Goal: Task Accomplishment & Management: Complete application form

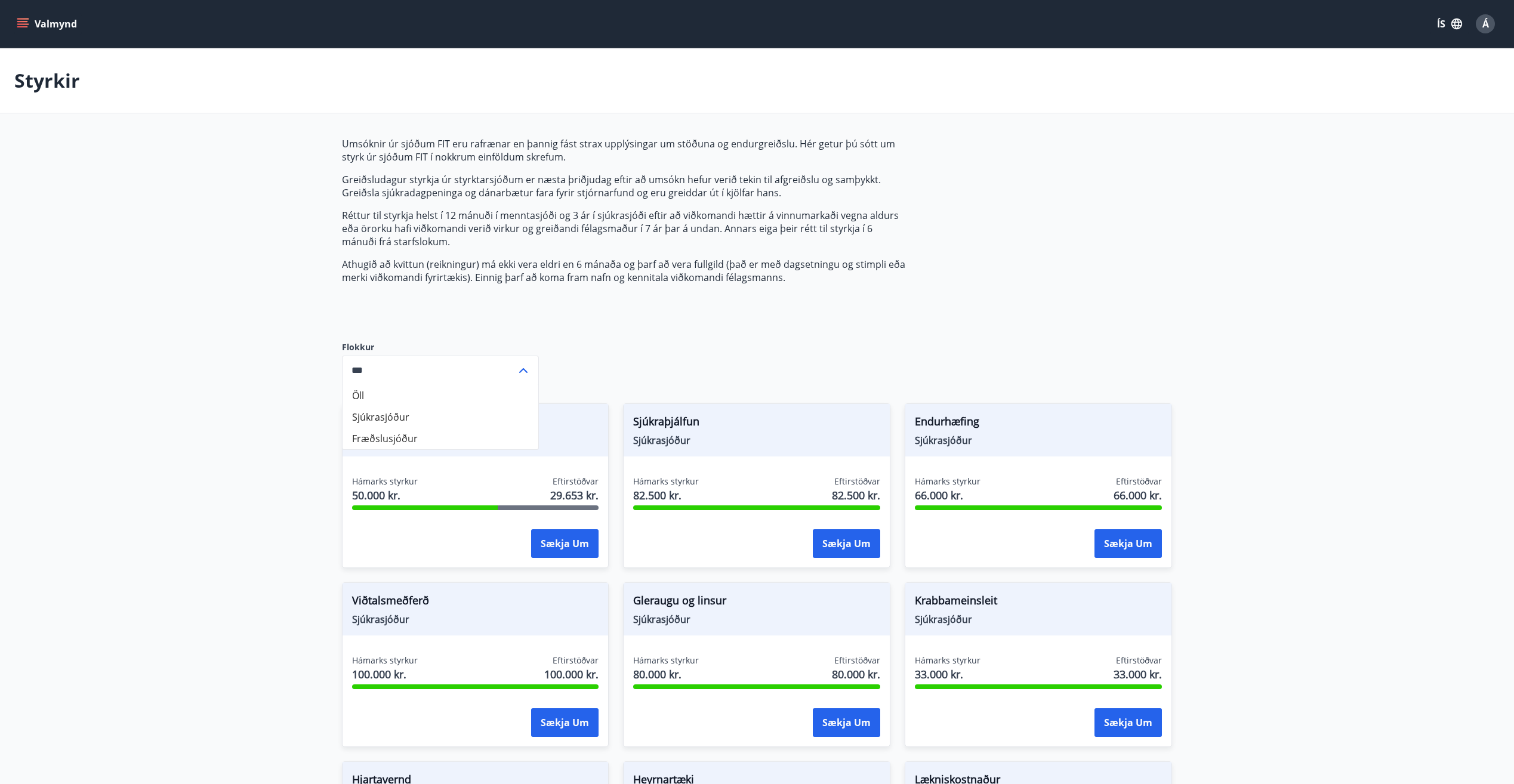
click at [642, 317] on div "Umsóknir úr sjóðum FIT eru rafrænar en þannig fást strax upplýsingar um stöðuna…" at bounding box center [623, 229] width 563 height 185
click at [158, 331] on main "Styrkir Umsóknir úr sjóðum FIT eru rafrænar en þannig fást strax upplýsingar um…" at bounding box center [757, 673] width 1514 height 1250
click at [371, 367] on input "***" at bounding box center [429, 370] width 174 height 29
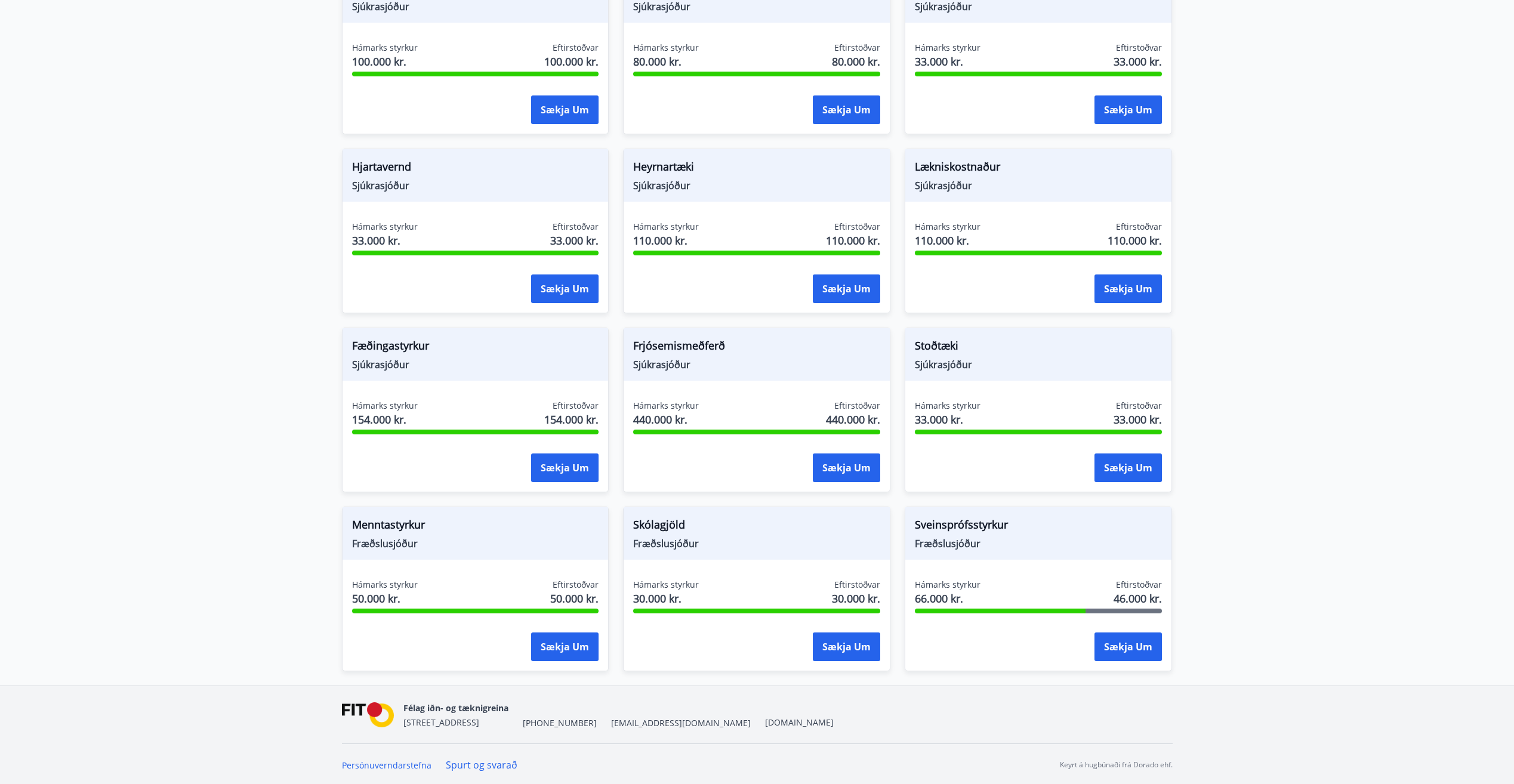
scroll to position [615, 0]
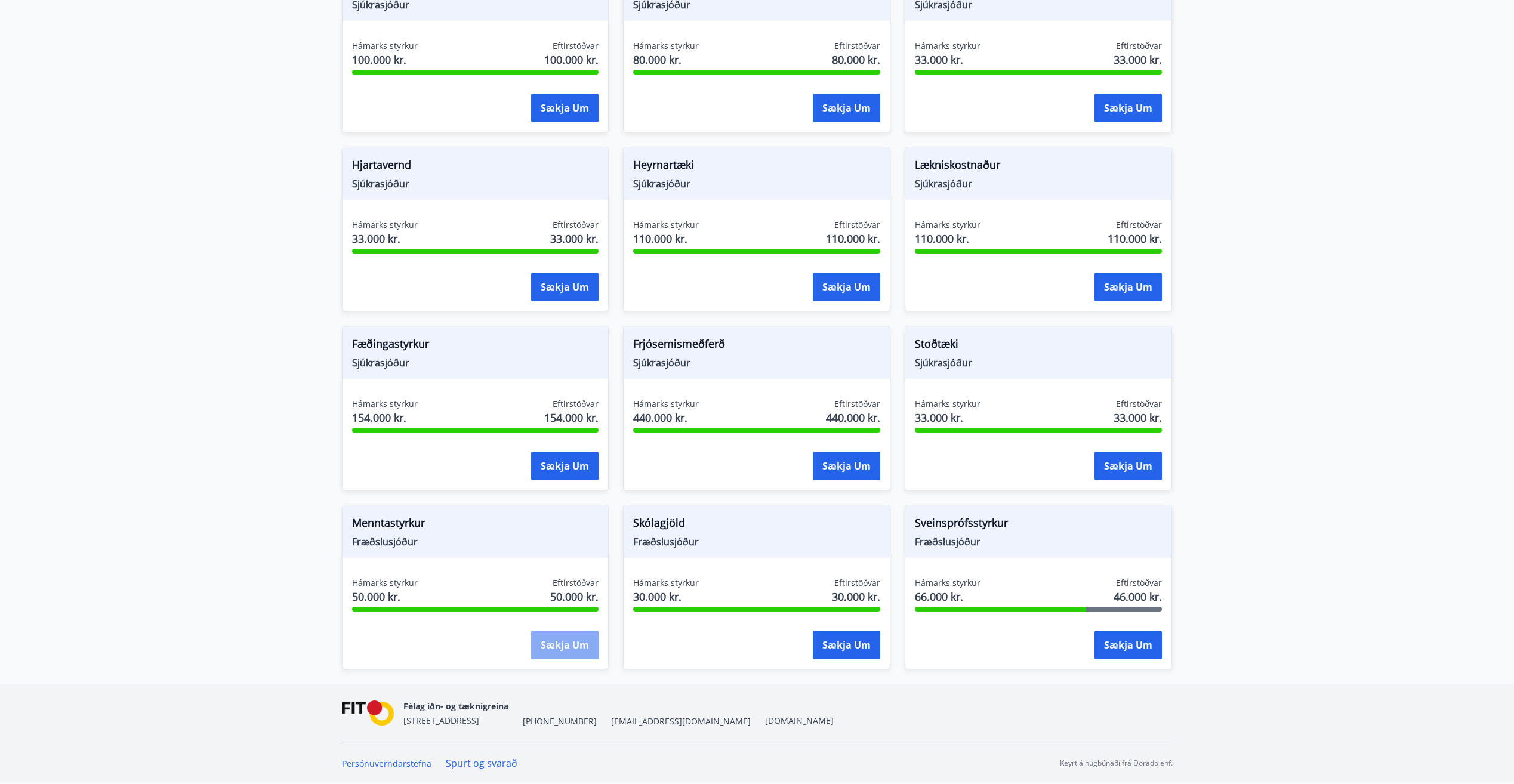
click at [580, 640] on button "Sækja um" at bounding box center [565, 646] width 68 height 29
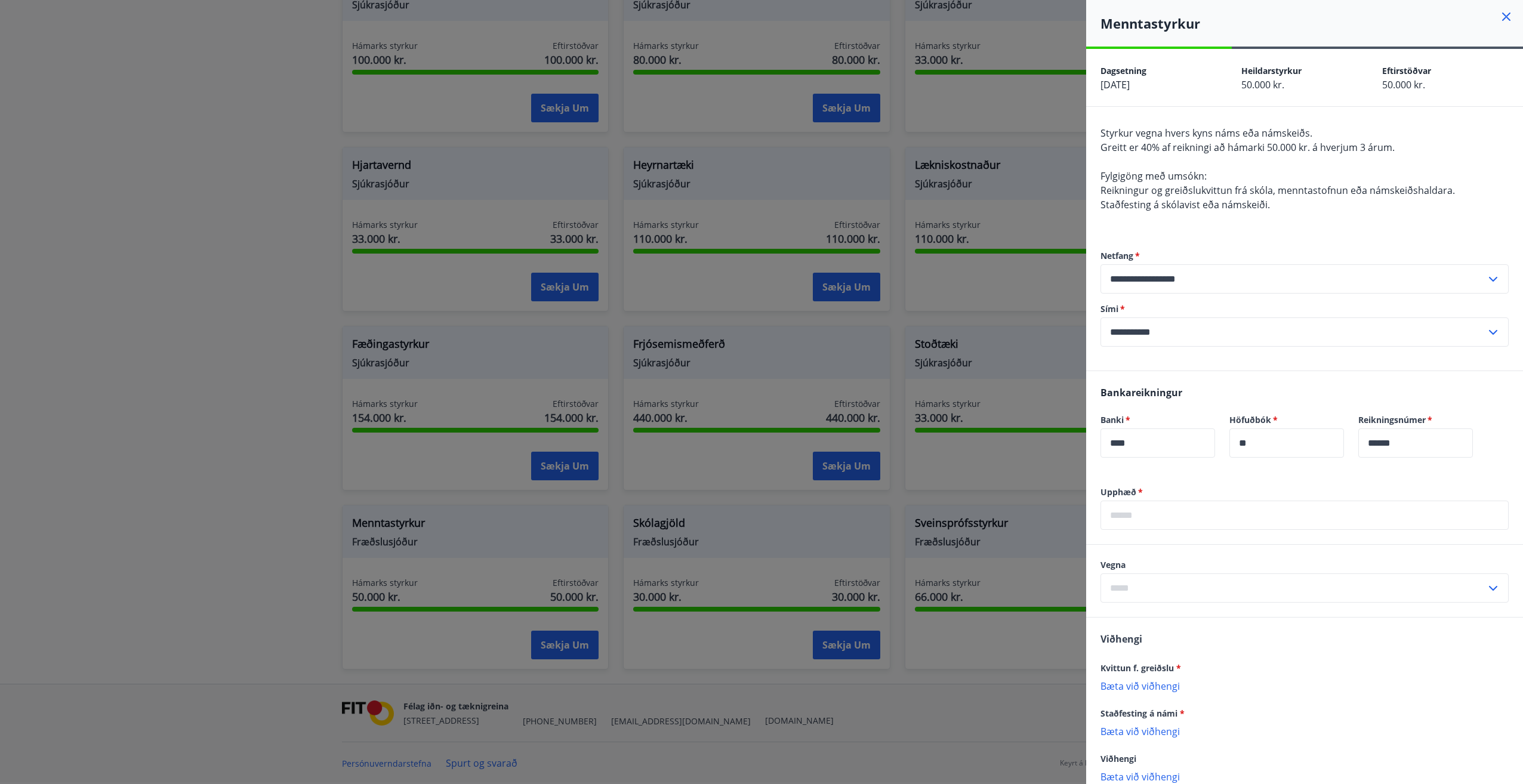
click at [302, 488] on div at bounding box center [761, 392] width 1523 height 784
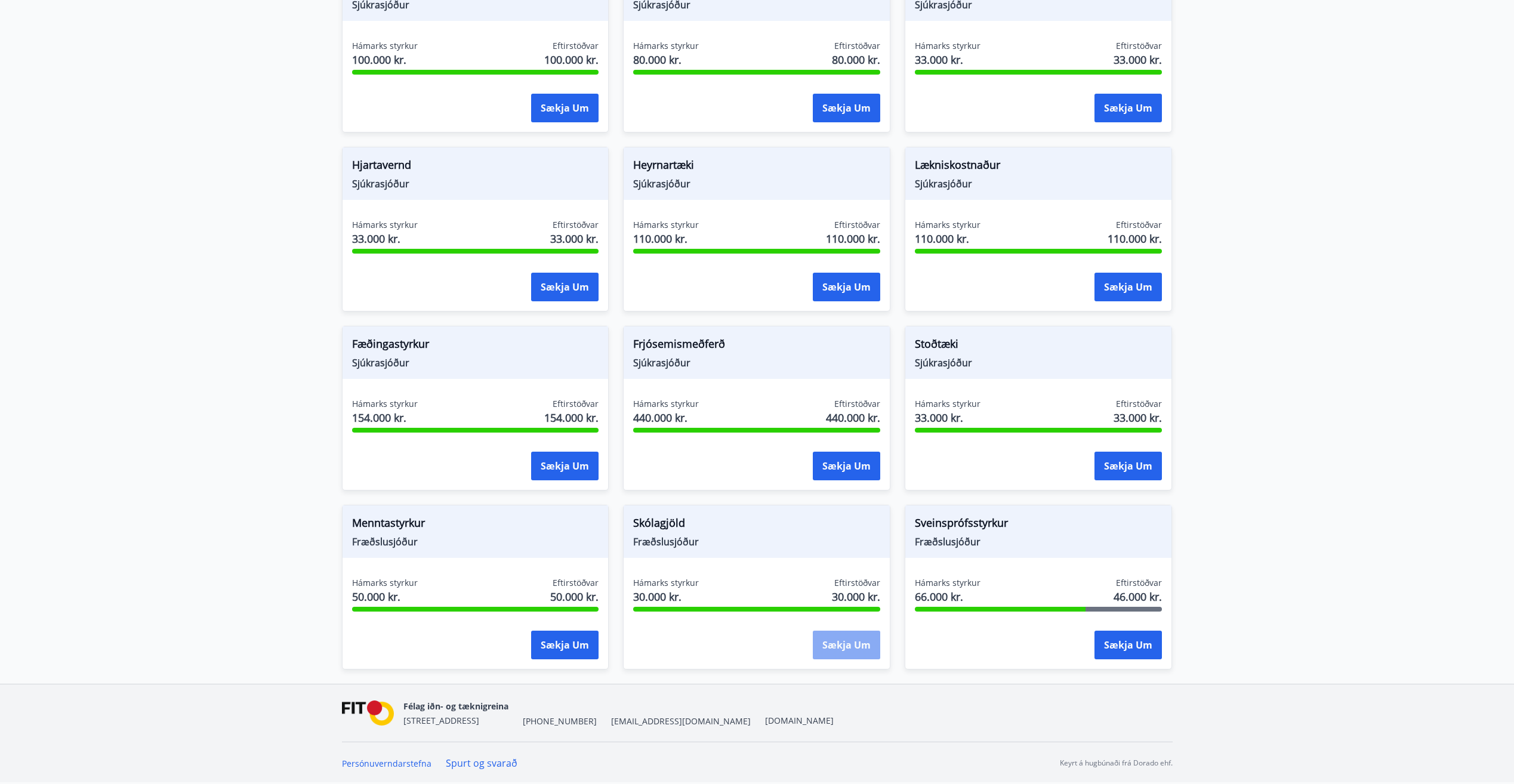
click at [854, 645] on button "Sækja um" at bounding box center [847, 646] width 68 height 29
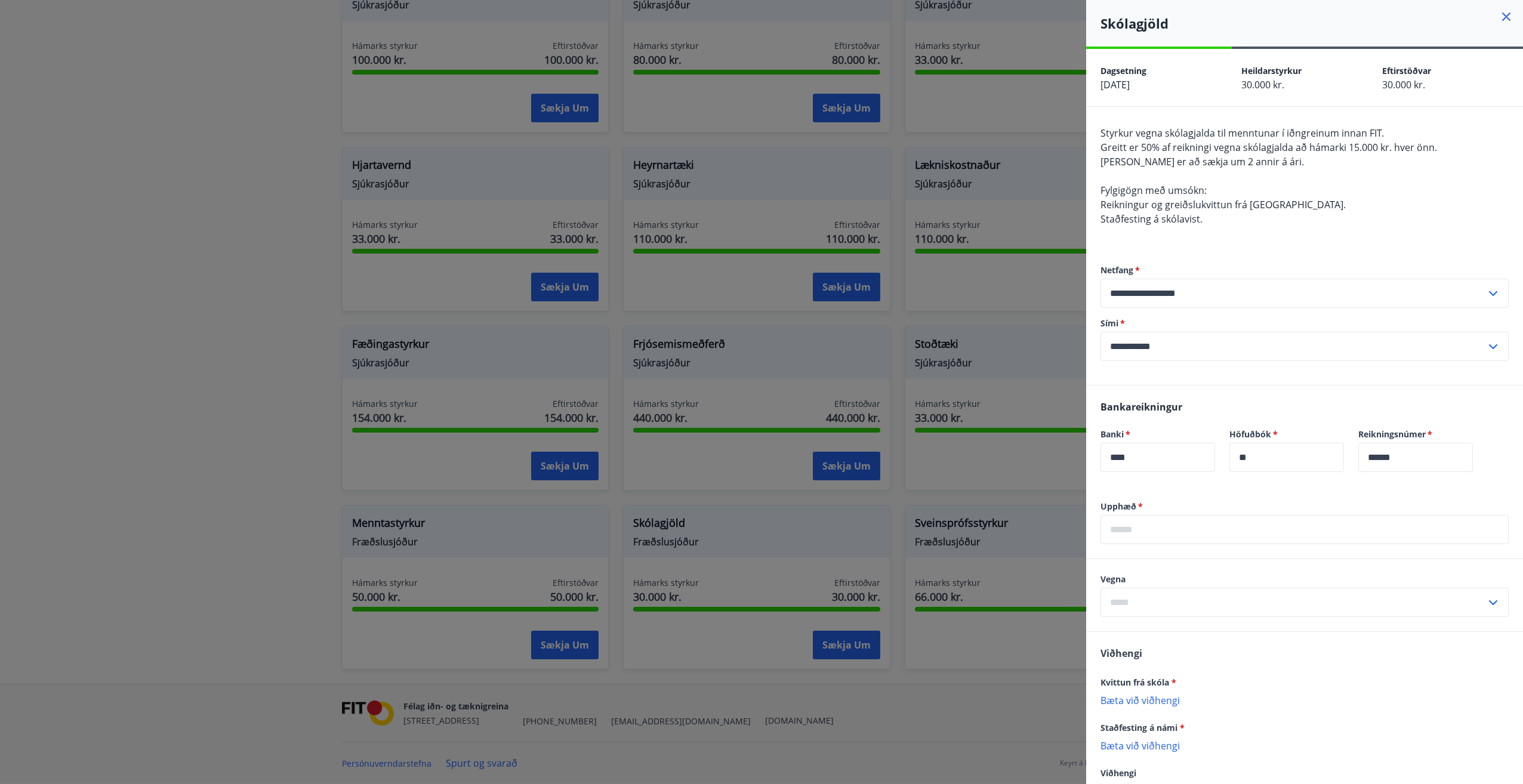
click at [256, 398] on div at bounding box center [761, 392] width 1523 height 784
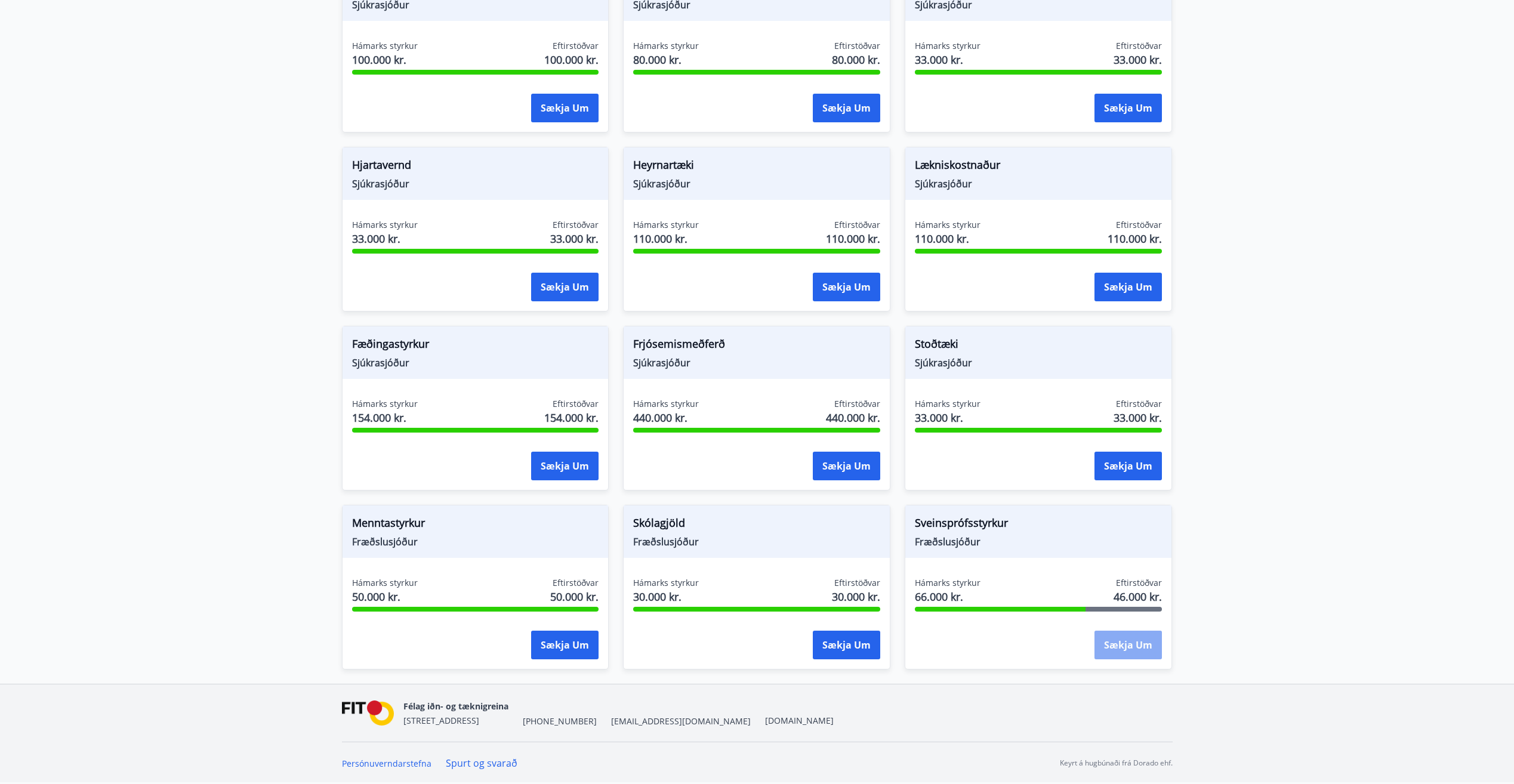
click at [1134, 648] on button "Sækja um" at bounding box center [1129, 646] width 68 height 29
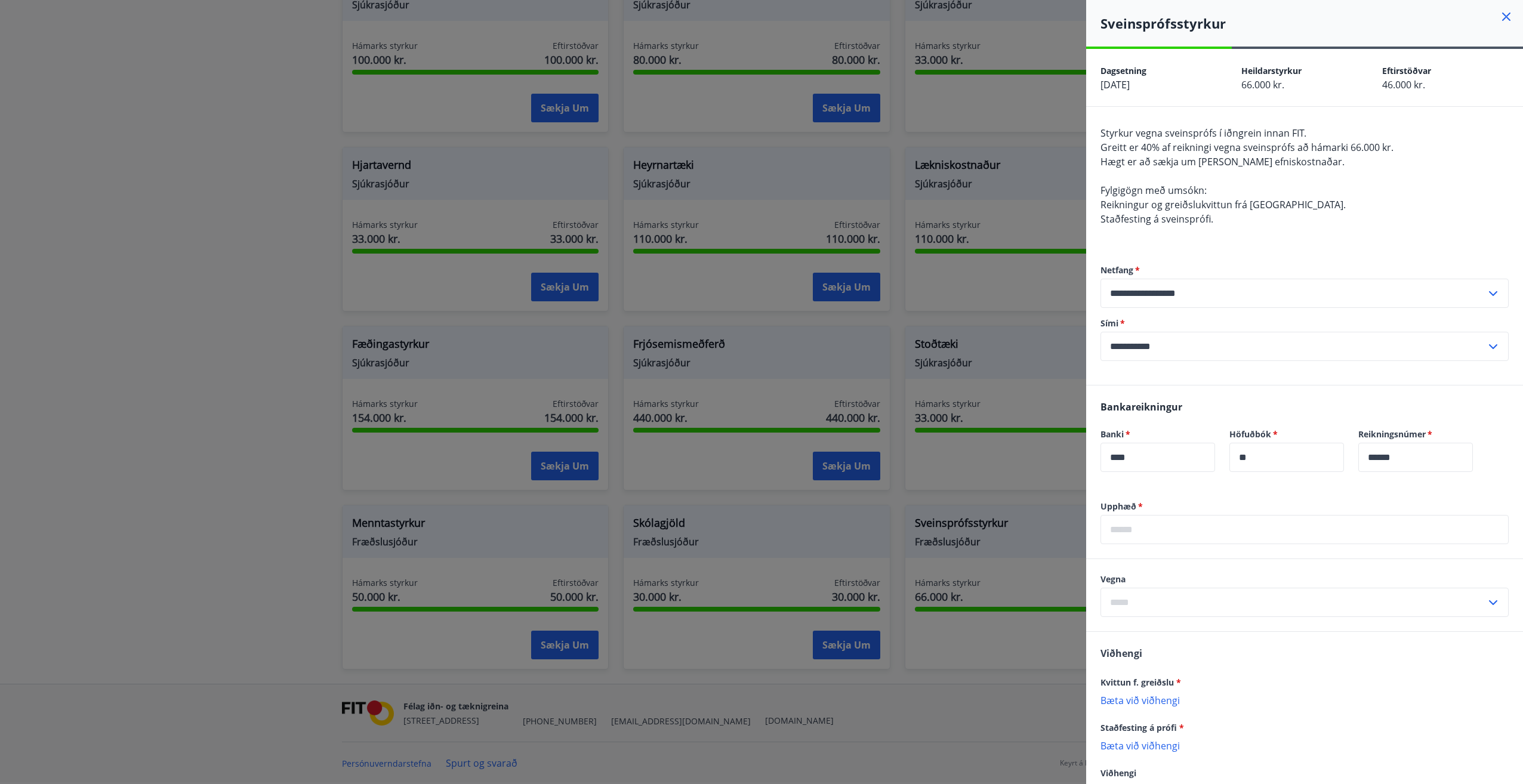
click at [273, 416] on div at bounding box center [761, 392] width 1523 height 784
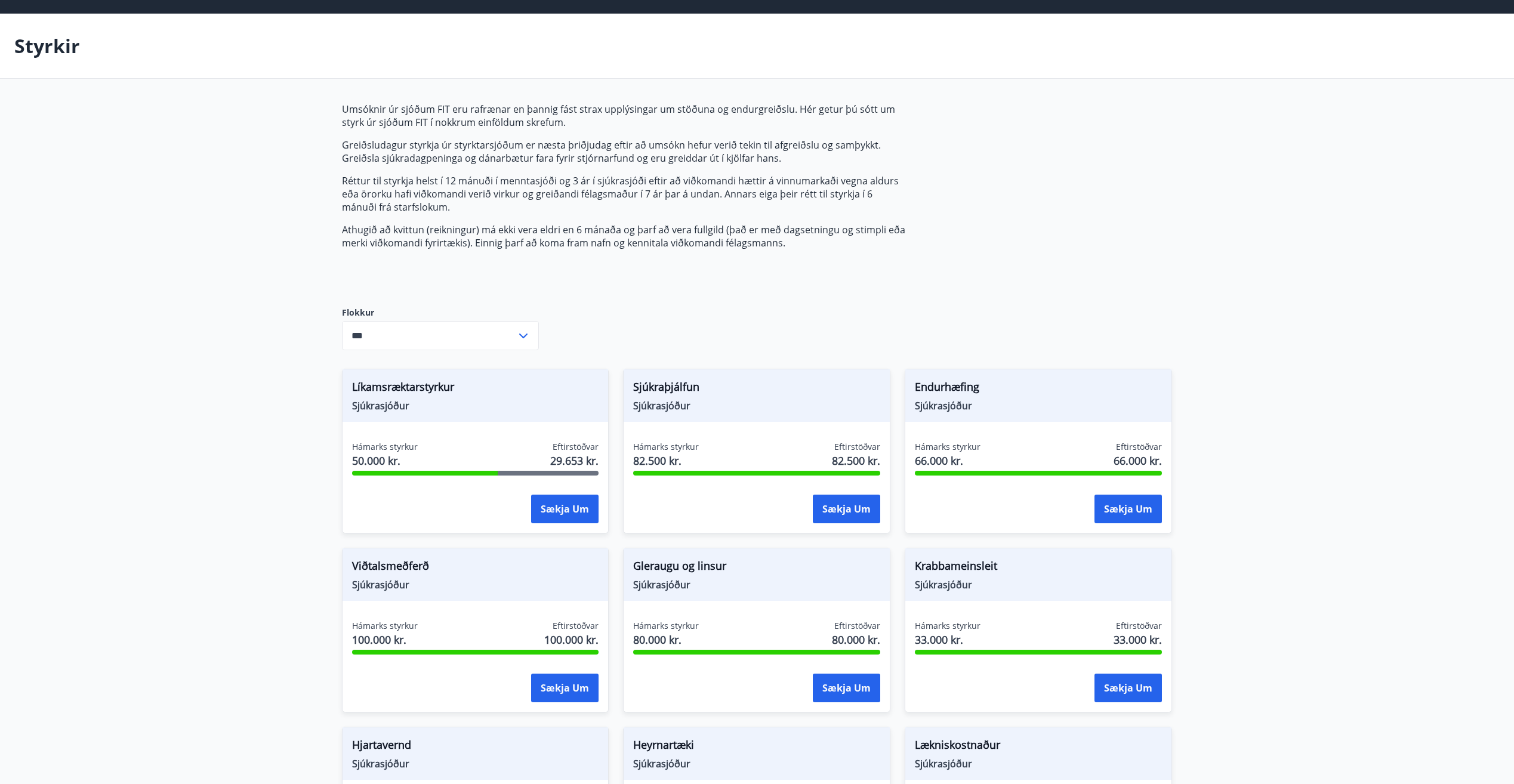
scroll to position [0, 0]
